Goal: Task Accomplishment & Management: Complete application form

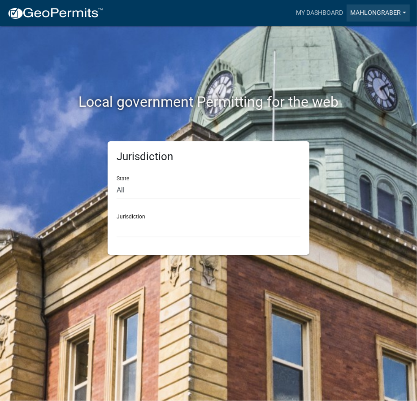
click at [375, 12] on link "mahlongraber" at bounding box center [377, 12] width 63 height 17
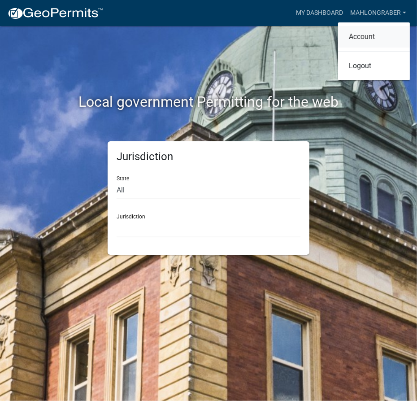
click at [365, 39] on link "Account" at bounding box center [374, 37] width 72 height 22
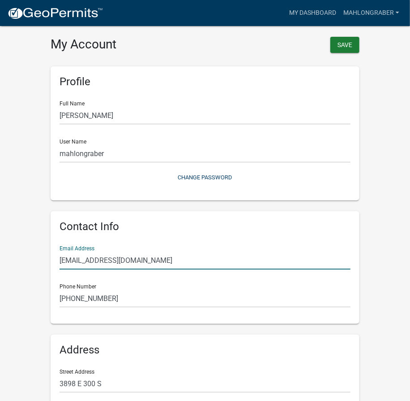
drag, startPoint x: 184, startPoint y: 264, endPoint x: 0, endPoint y: 263, distance: 184.2
click at [0, 263] on html "Internet Explorer does NOT work with GeoPermits. Get a new browser for more sec…" at bounding box center [205, 200] width 410 height 401
paste input "[EMAIL_ADDRESS][DOMAIN_NAME]"
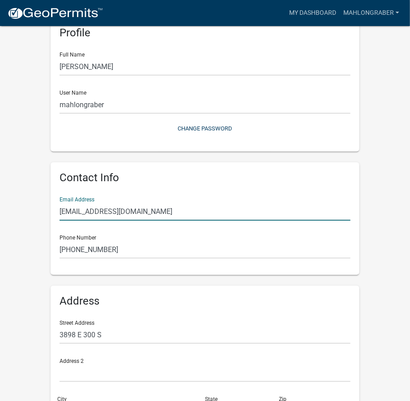
scroll to position [121, 0]
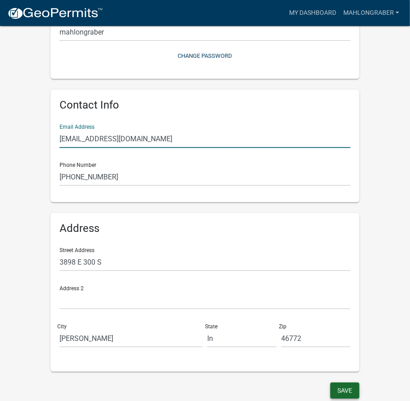
type input "[EMAIL_ADDRESS][DOMAIN_NAME]"
click at [336, 392] on button "Save" at bounding box center [345, 390] width 29 height 16
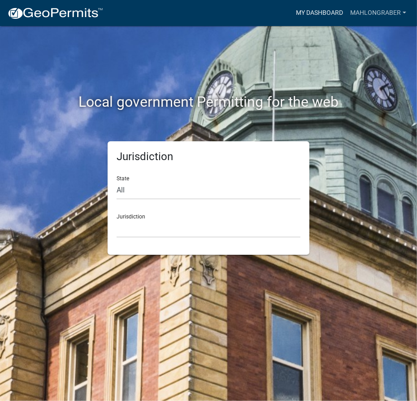
click at [315, 12] on link "My Dashboard" at bounding box center [319, 12] width 54 height 17
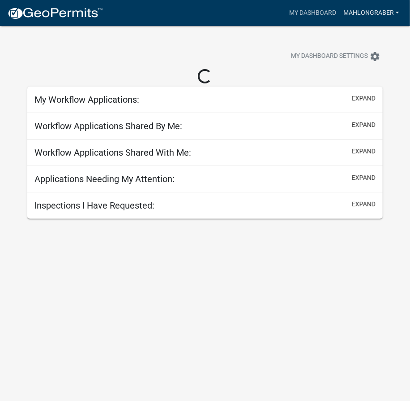
click at [364, 13] on link "mahlongraber" at bounding box center [371, 12] width 63 height 17
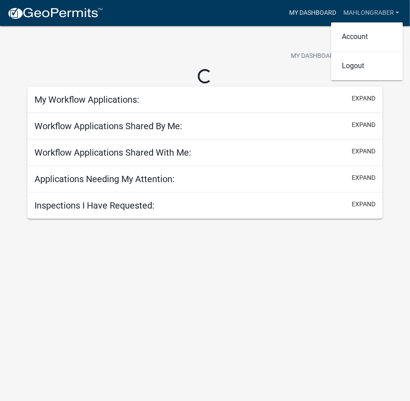
click at [328, 10] on link "My Dashboard" at bounding box center [313, 12] width 54 height 17
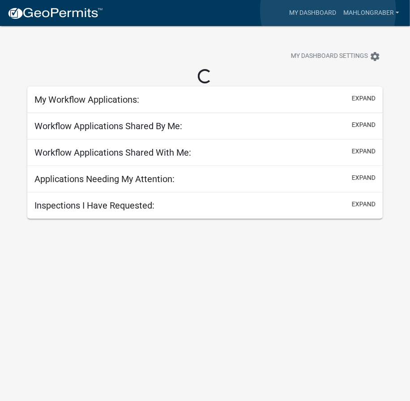
click at [44, 21] on link at bounding box center [55, 13] width 96 height 19
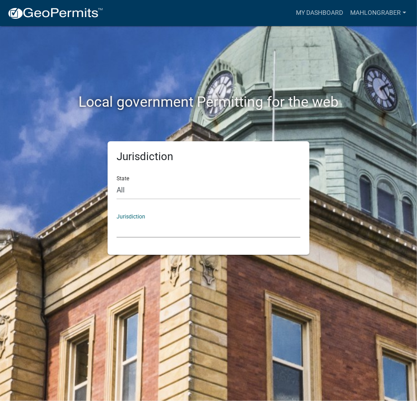
drag, startPoint x: 150, startPoint y: 233, endPoint x: 150, endPoint y: 226, distance: 7.2
click at [150, 233] on select "[GEOGRAPHIC_DATA], [US_STATE] [GEOGRAPHIC_DATA], [US_STATE][PERSON_NAME][GEOGRA…" at bounding box center [209, 228] width 184 height 18
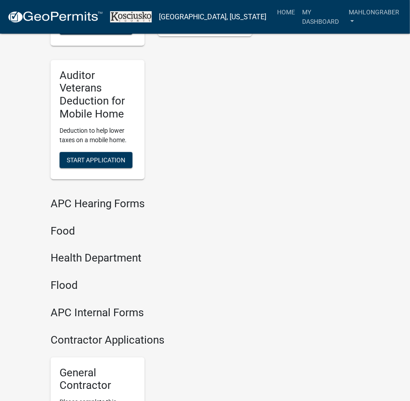
scroll to position [1361, 0]
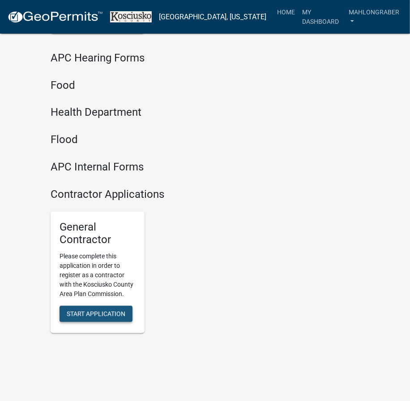
click at [79, 310] on span "Start Application" at bounding box center [96, 313] width 59 height 7
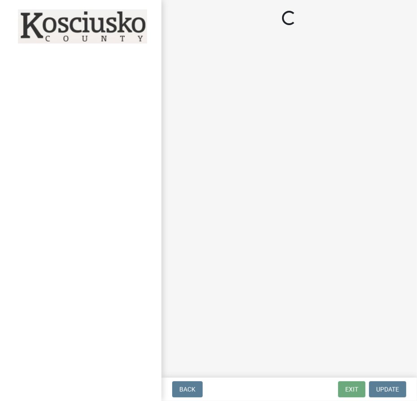
select select "In"
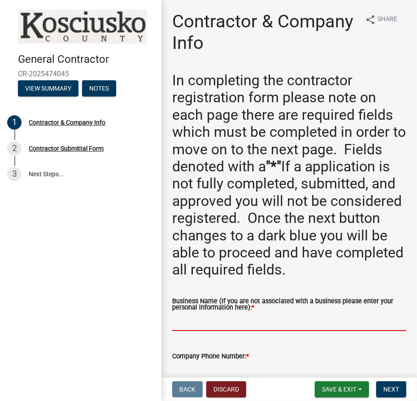
click at [204, 325] on input "Business Name (If you are not associated with a business please enter your pers…" at bounding box center [289, 321] width 234 height 18
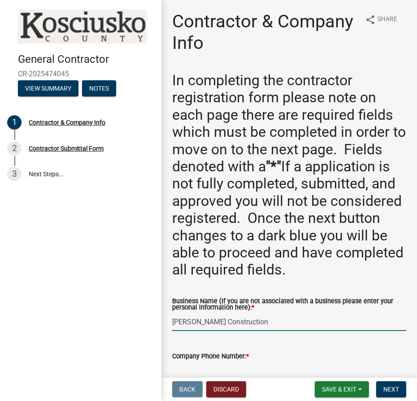
type input "[PERSON_NAME] Construction"
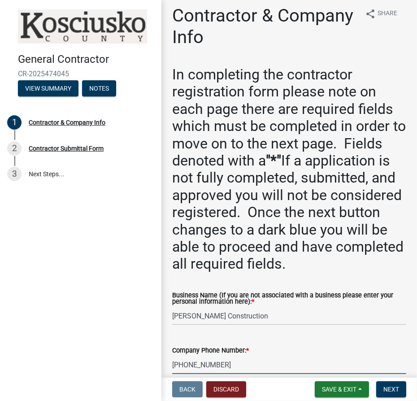
type input "[PHONE_NUMBER]"
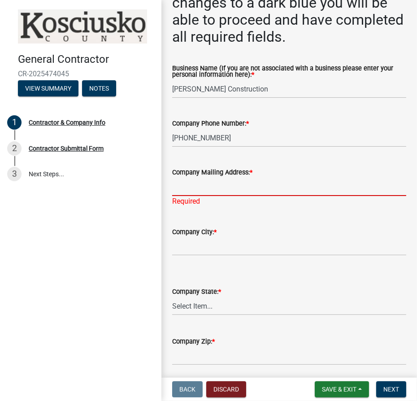
click at [262, 187] on input "Company Mailing Address: *" at bounding box center [289, 186] width 234 height 18
type input "3898 E 300 S"
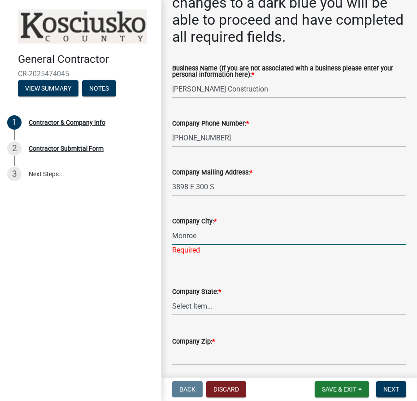
type input "Monroe"
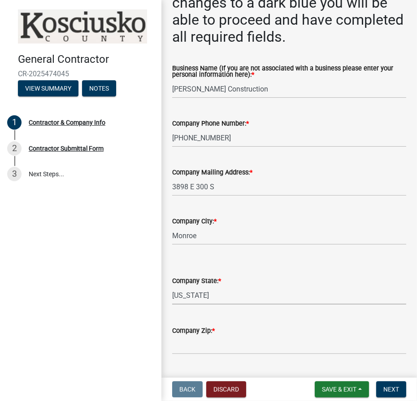
select select "IN"
type input "46772"
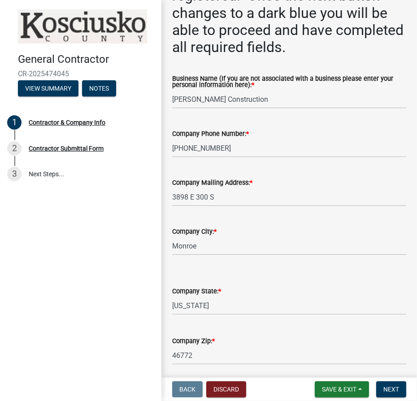
scroll to position [168, 0]
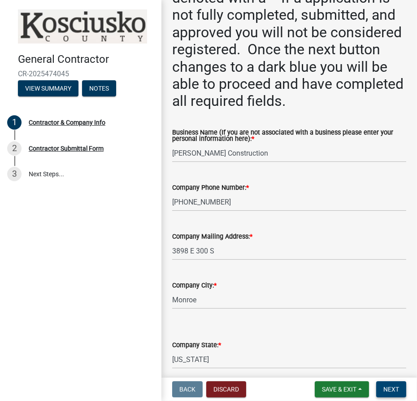
click at [392, 387] on span "Next" at bounding box center [391, 388] width 16 height 7
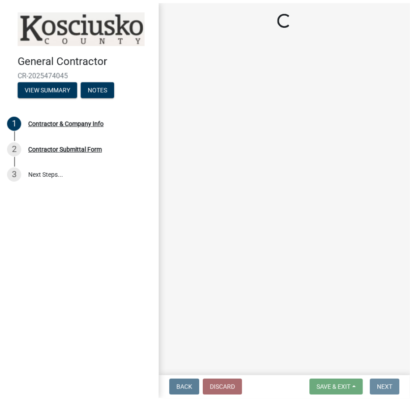
scroll to position [0, 0]
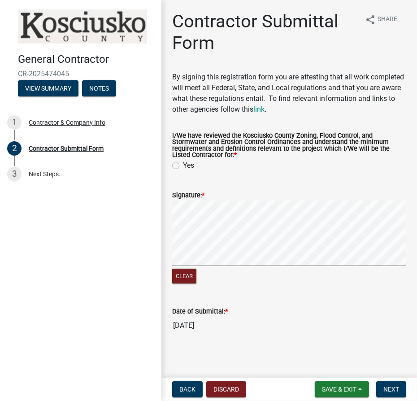
drag, startPoint x: 174, startPoint y: 159, endPoint x: 185, endPoint y: 172, distance: 16.2
click at [183, 160] on label "Yes" at bounding box center [188, 165] width 11 height 11
click at [183, 160] on input "Yes" at bounding box center [186, 163] width 6 height 6
radio input "true"
click at [416, 223] on html "Internet Explorer does NOT work with GeoPermits. Get a new browser for more sec…" at bounding box center [208, 200] width 417 height 401
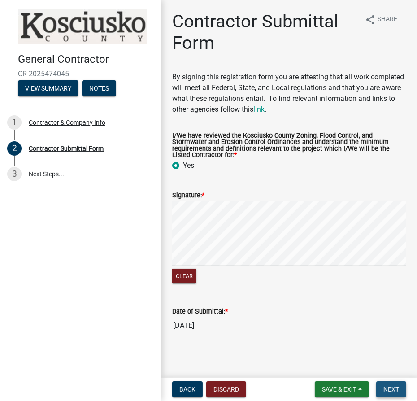
click at [397, 389] on span "Next" at bounding box center [391, 388] width 16 height 7
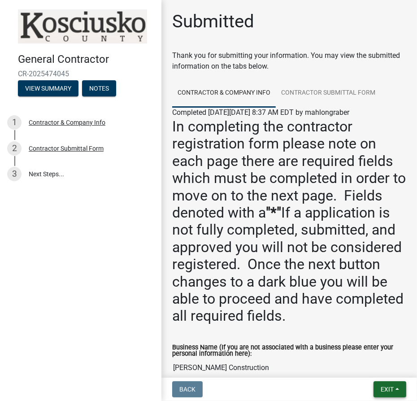
click at [392, 390] on span "Exit" at bounding box center [386, 388] width 13 height 7
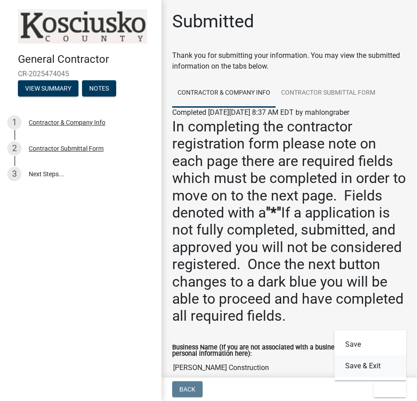
click at [384, 367] on button "Save & Exit" at bounding box center [370, 366] width 72 height 22
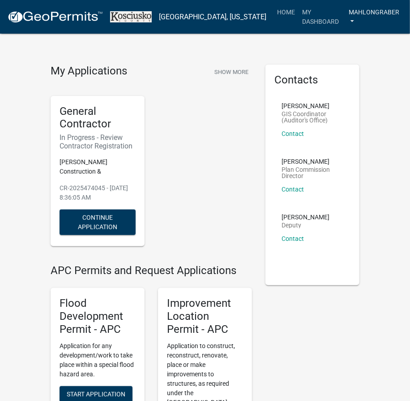
click at [376, 12] on link "mahlongraber" at bounding box center [374, 17] width 58 height 26
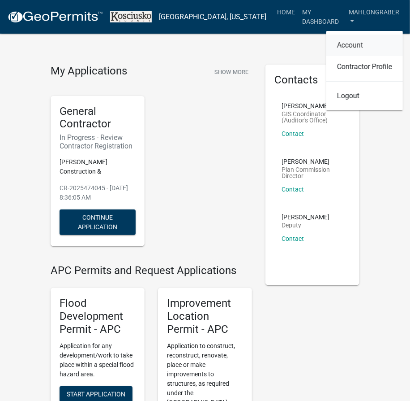
click at [355, 38] on link "Account" at bounding box center [365, 46] width 77 height 22
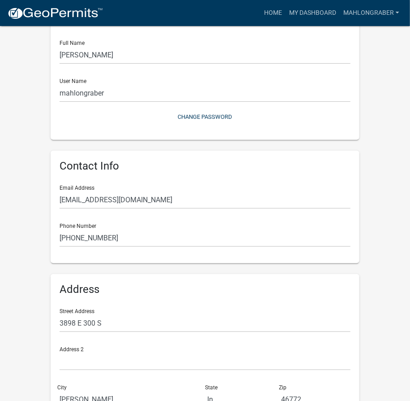
scroll to position [121, 0]
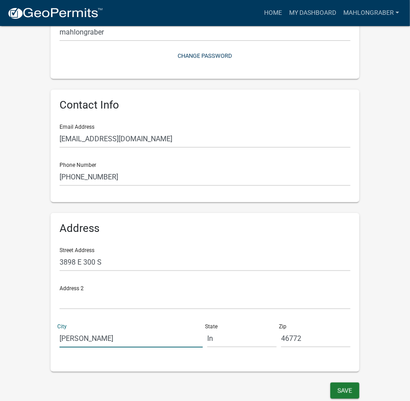
drag, startPoint x: 86, startPoint y: 339, endPoint x: 0, endPoint y: 333, distance: 86.2
click at [0, 279] on html "Internet Explorer does NOT work with GeoPermits. Get a new browser for more sec…" at bounding box center [205, 79] width 410 height 401
type input "Monroe"
click at [350, 392] on button "Save" at bounding box center [345, 390] width 29 height 16
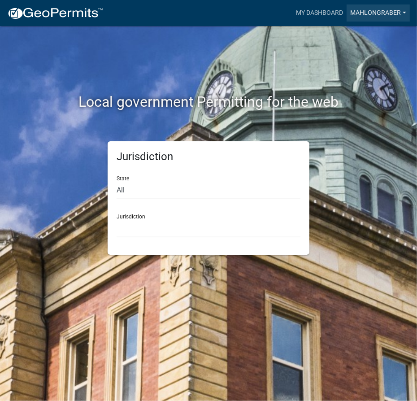
click at [371, 10] on link "mahlongraber" at bounding box center [377, 12] width 63 height 17
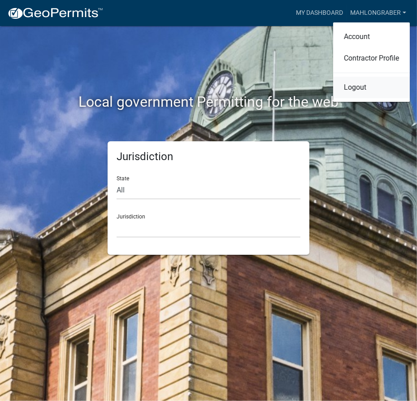
click at [371, 89] on link "Logout" at bounding box center [371, 88] width 77 height 22
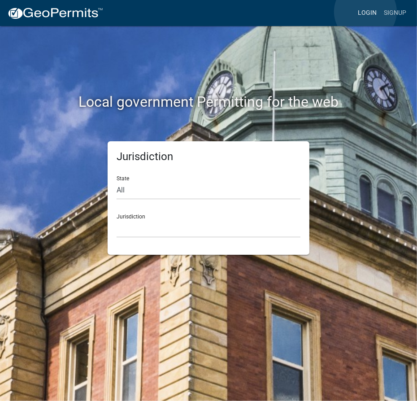
click at [365, 12] on link "Login" at bounding box center [367, 12] width 26 height 17
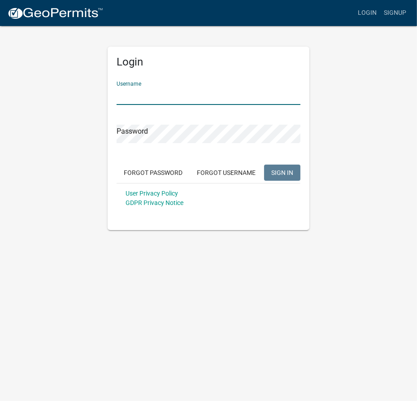
click at [244, 98] on input "Username" at bounding box center [209, 95] width 184 height 18
type input "msandy"
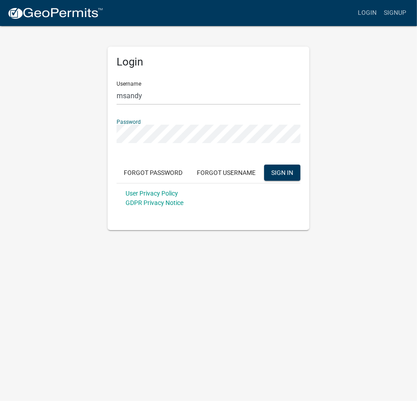
click at [264, 164] on button "SIGN IN" at bounding box center [282, 172] width 36 height 16
